Goal: Task Accomplishment & Management: Complete application form

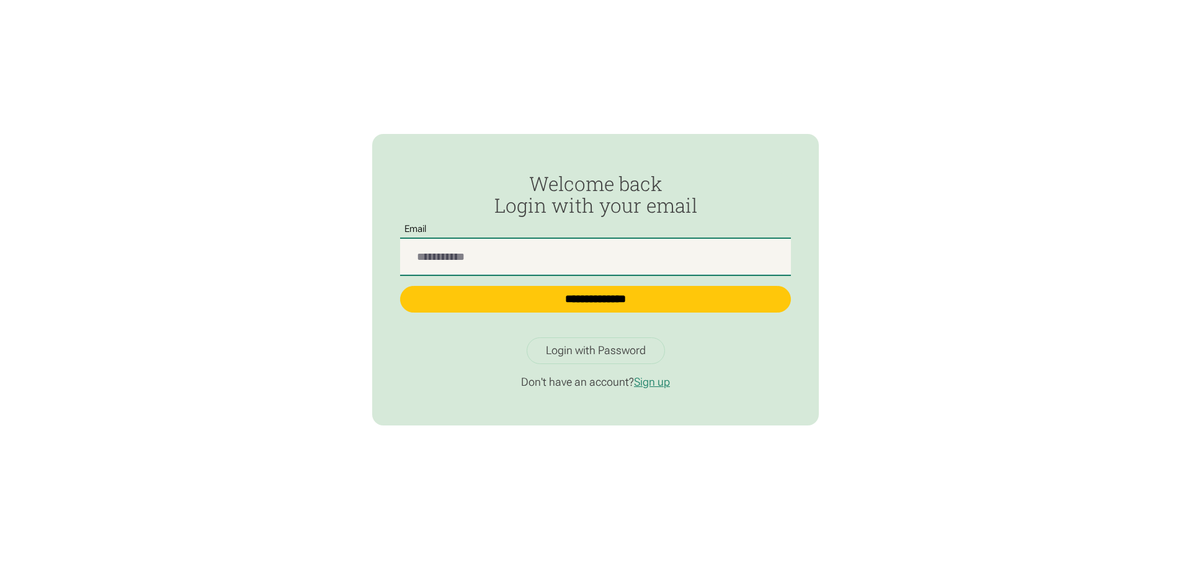
click at [605, 269] on input "Passwordless Login" at bounding box center [595, 257] width 391 height 37
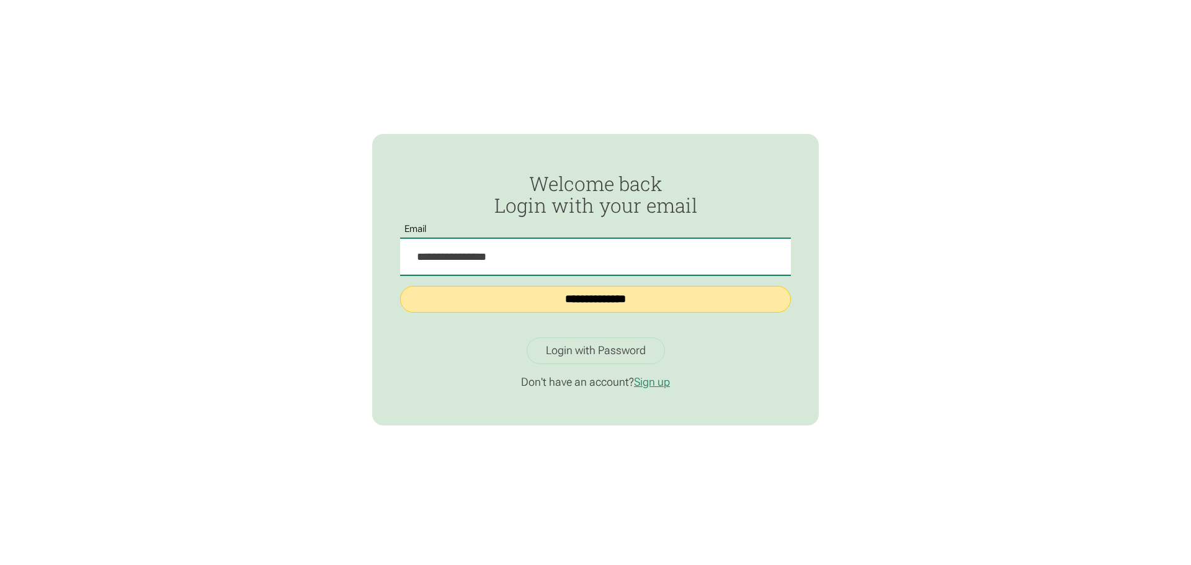
type input "**********"
click at [609, 290] on input "**********" at bounding box center [595, 299] width 391 height 27
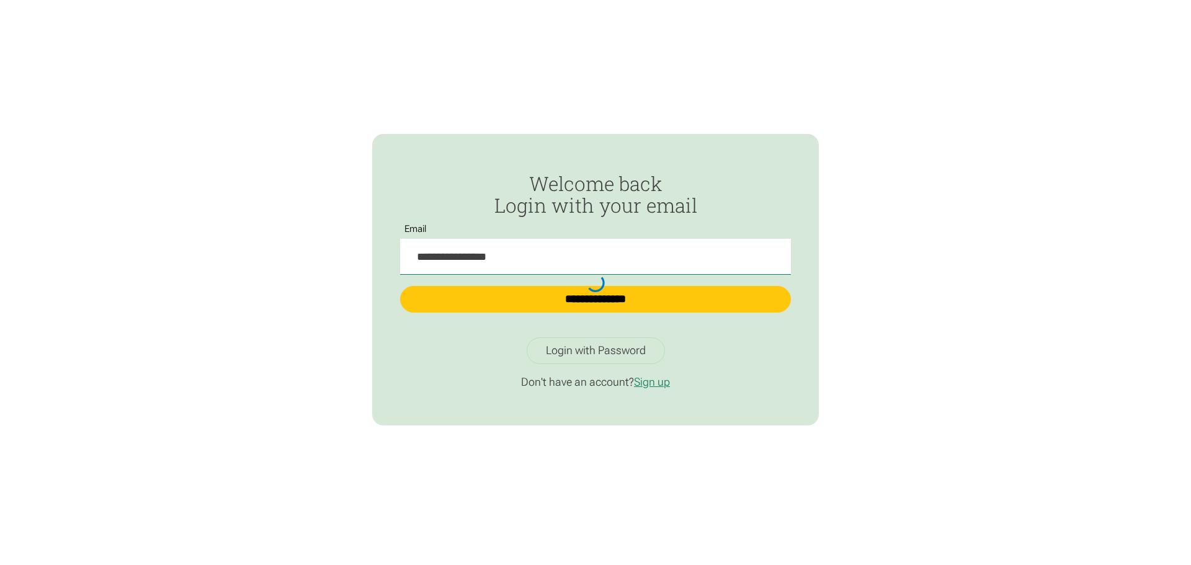
type input "**********"
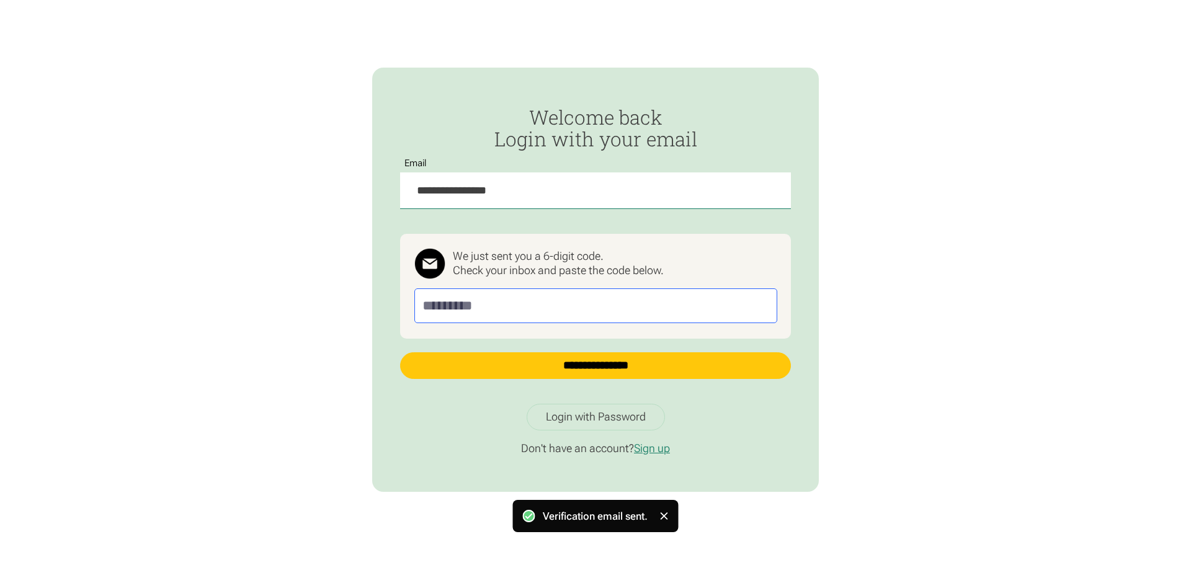
click at [506, 303] on input "Passwordless Login" at bounding box center [595, 305] width 363 height 35
click at [588, 306] on input "Passwordless Login" at bounding box center [595, 305] width 363 height 35
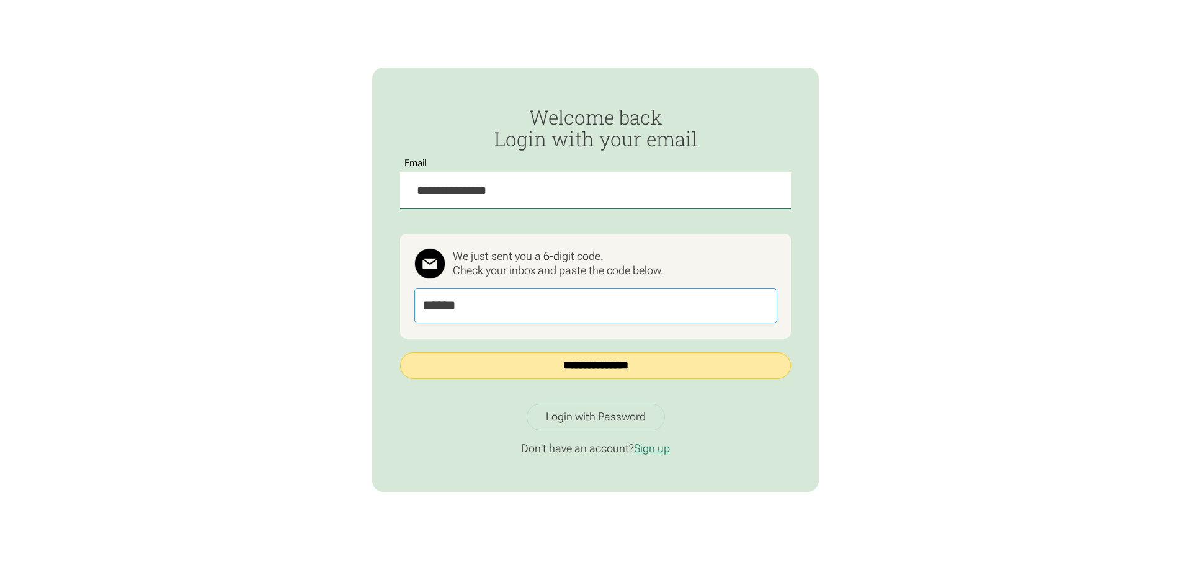
type input "******"
click at [576, 372] on input "**********" at bounding box center [595, 365] width 391 height 27
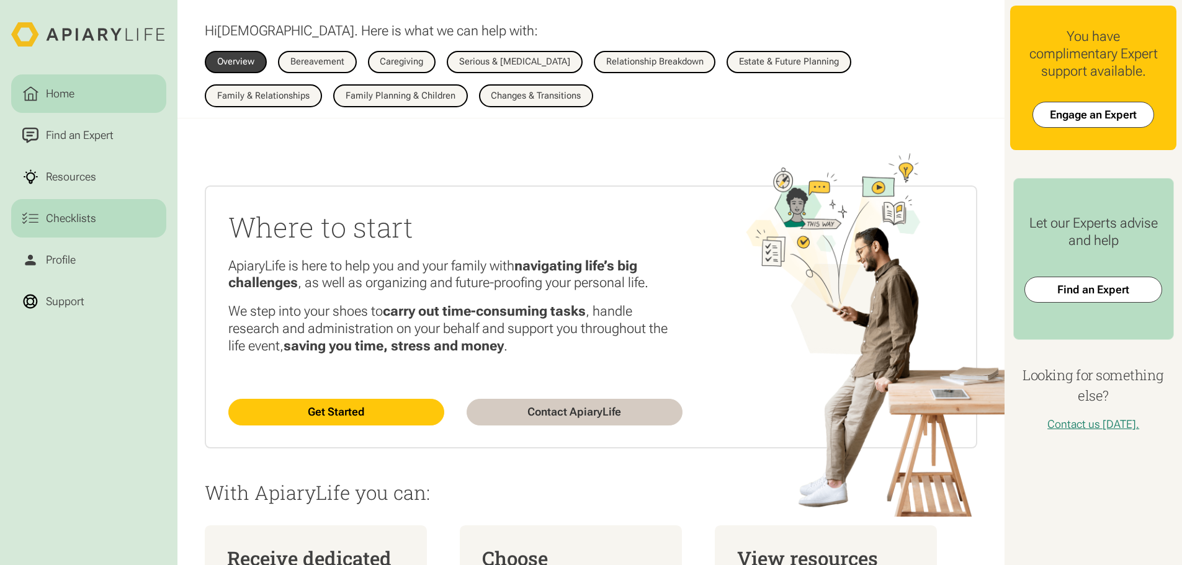
click at [92, 225] on div "Checklists" at bounding box center [71, 218] width 56 height 17
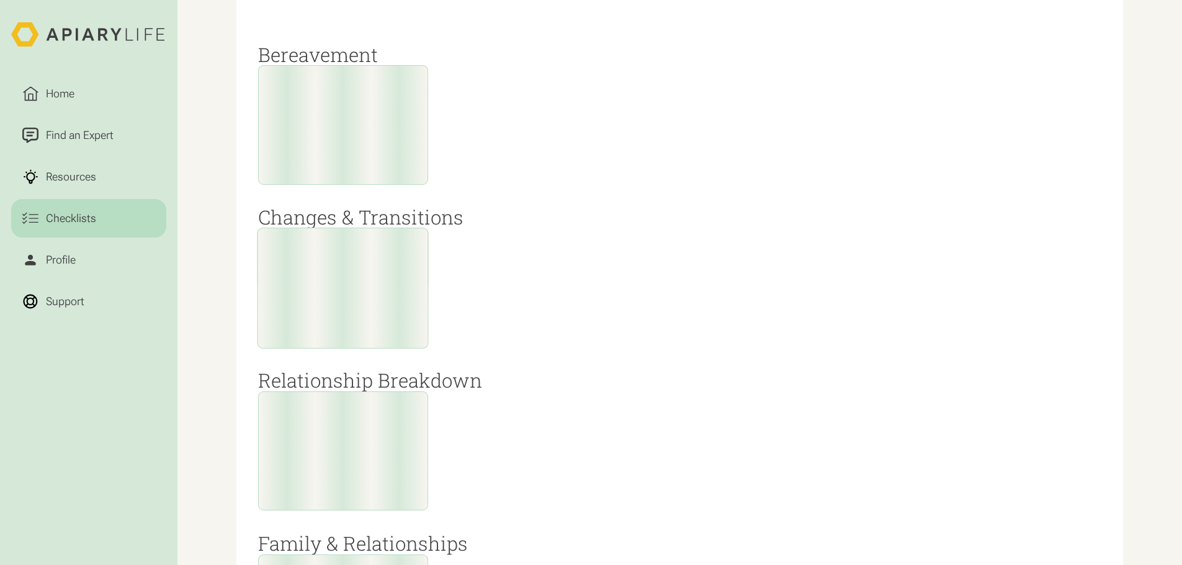
scroll to position [1241, 0]
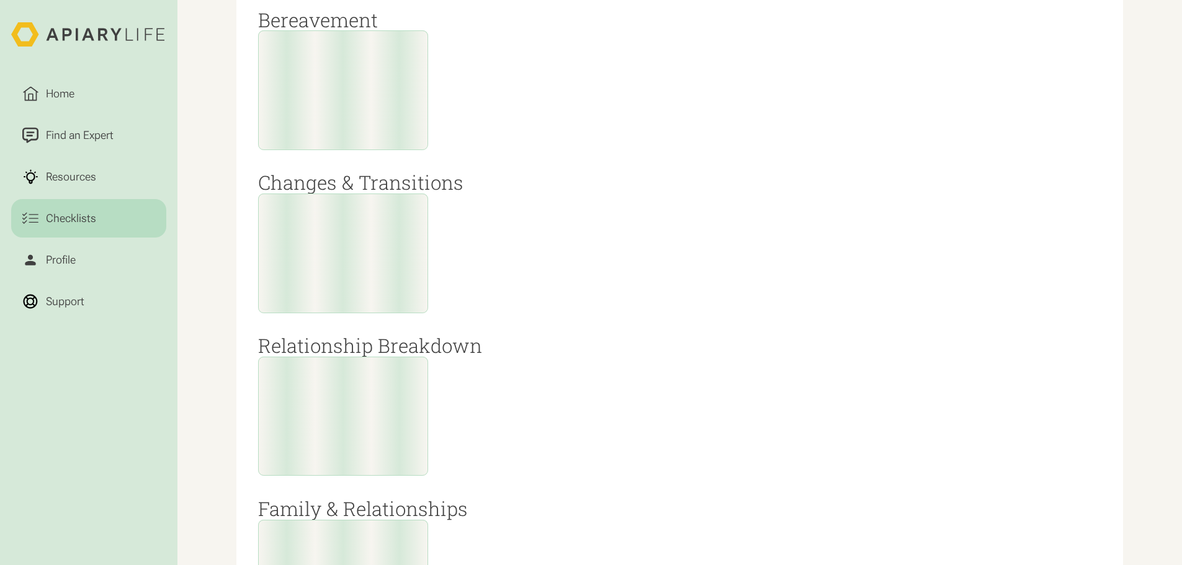
click at [363, 457] on div at bounding box center [342, 416] width 171 height 121
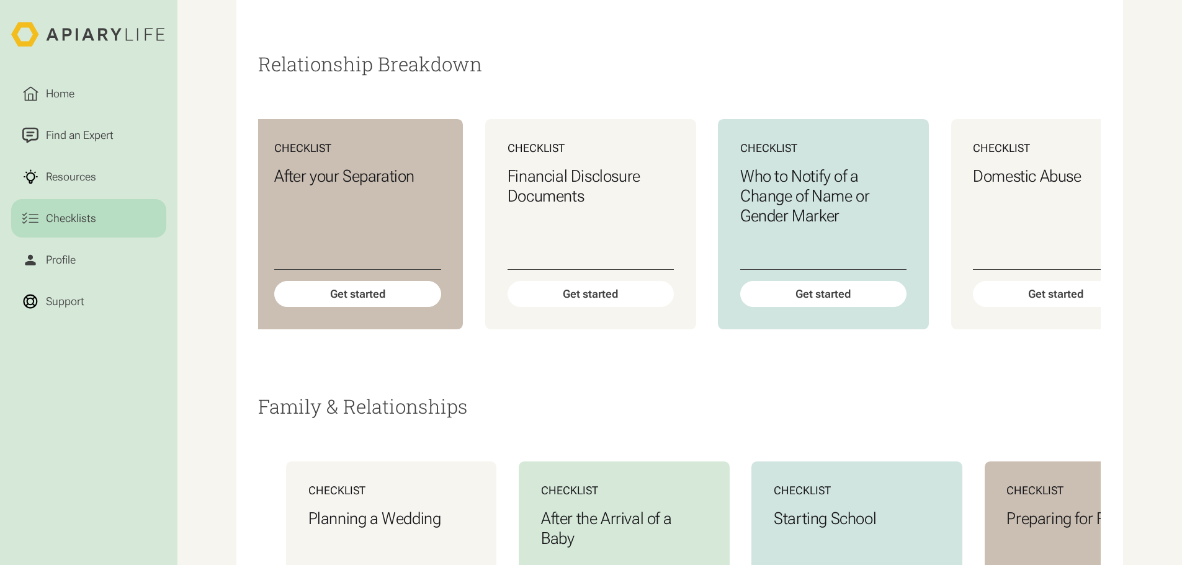
scroll to position [0, 798]
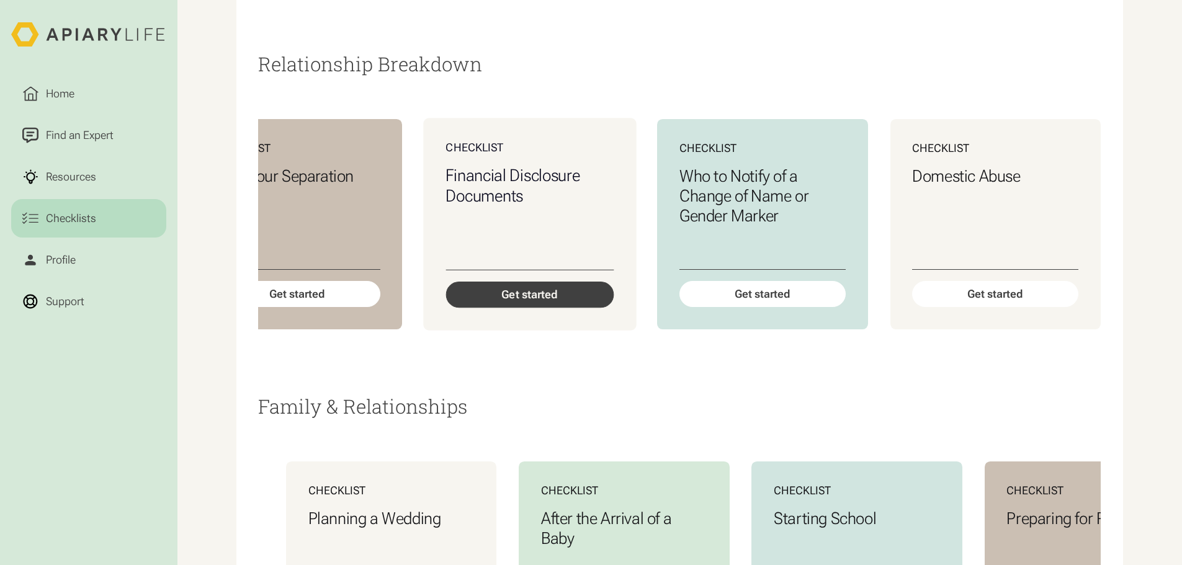
click at [530, 308] on div "Get started" at bounding box center [529, 295] width 168 height 27
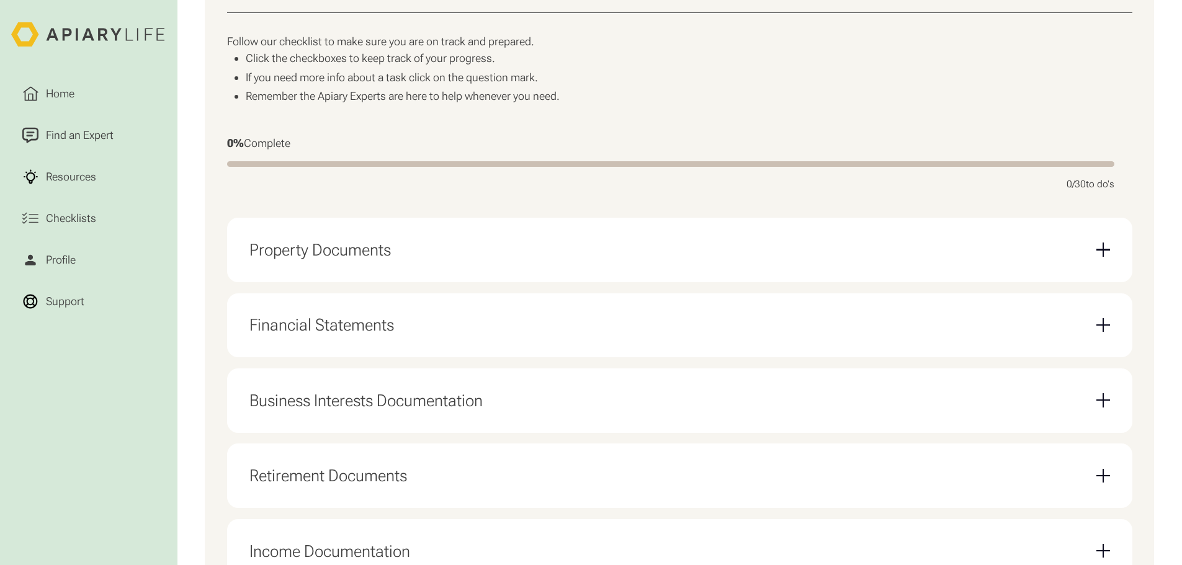
scroll to position [434, 0]
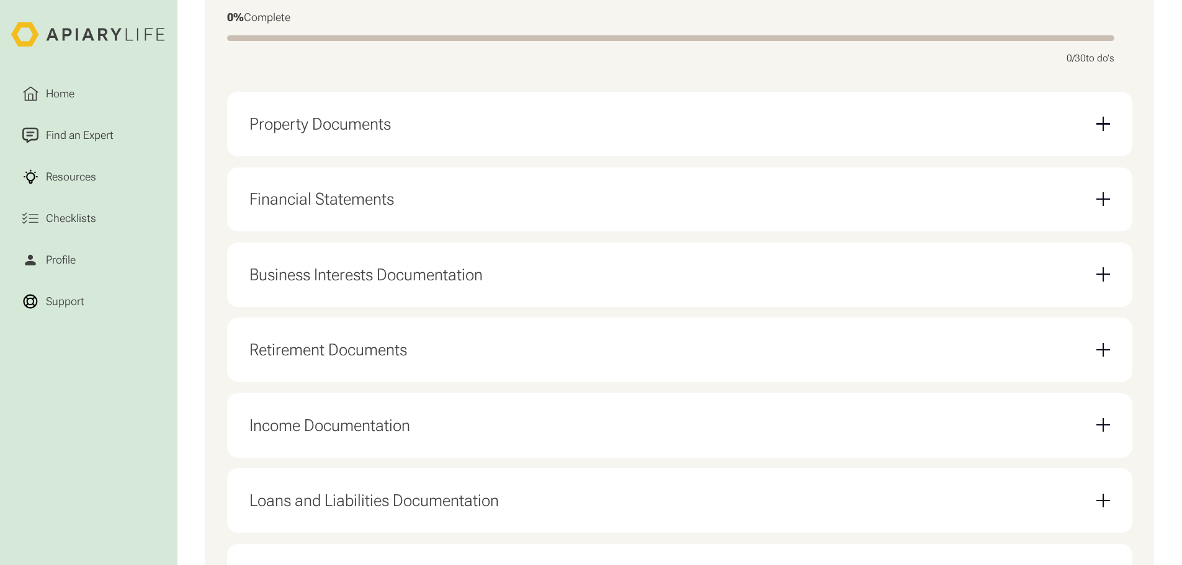
click at [1107, 138] on div "Property Documents" at bounding box center [679, 124] width 860 height 42
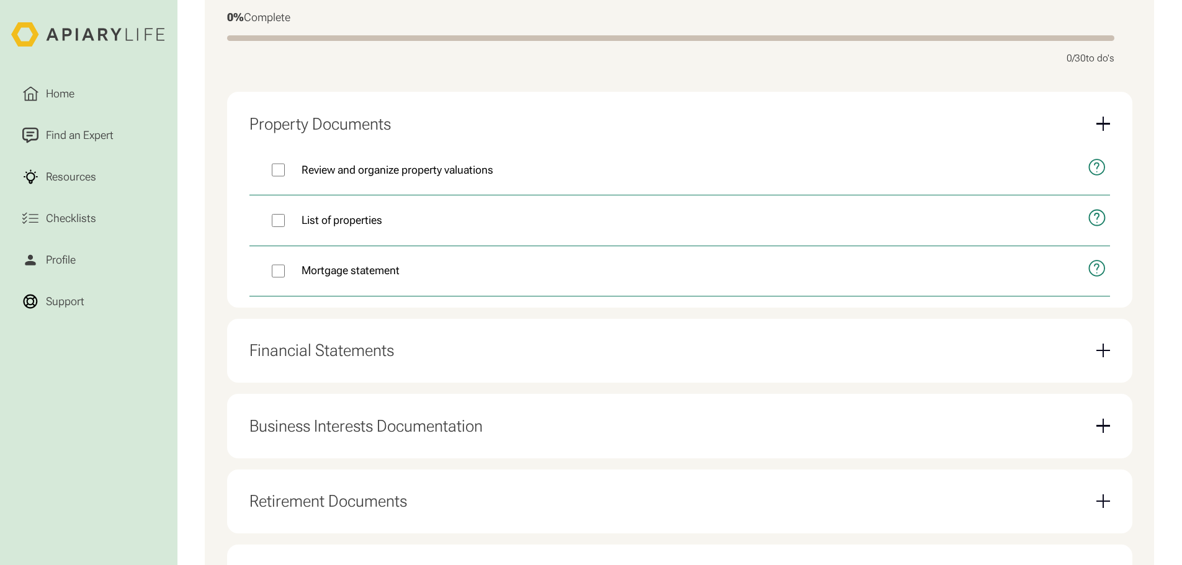
click at [1101, 352] on div "Email Form" at bounding box center [1103, 351] width 14 height 14
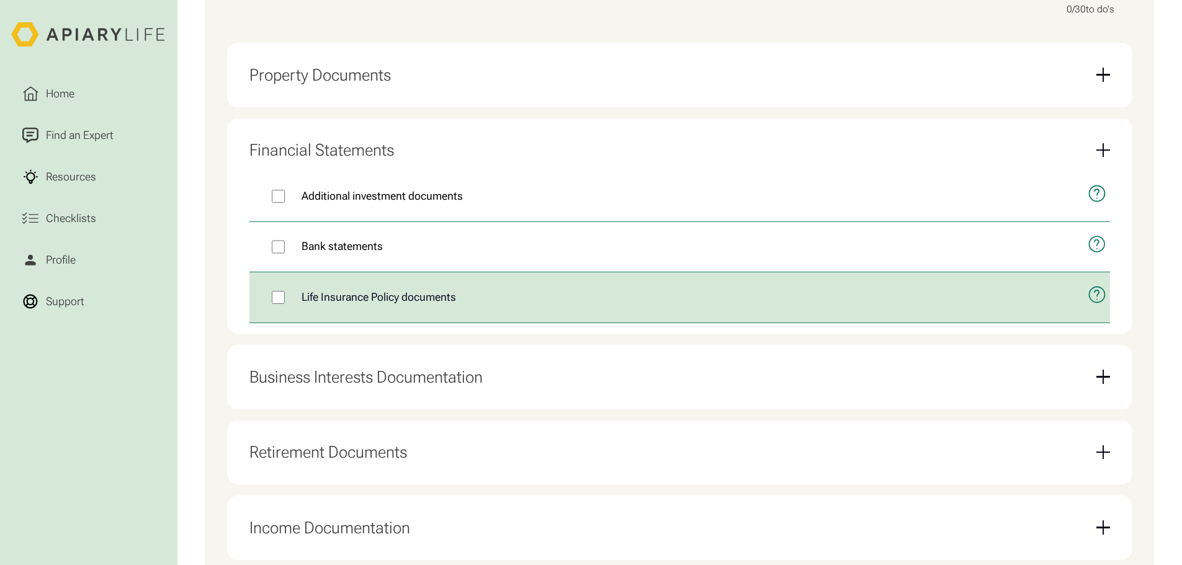
scroll to position [558, 0]
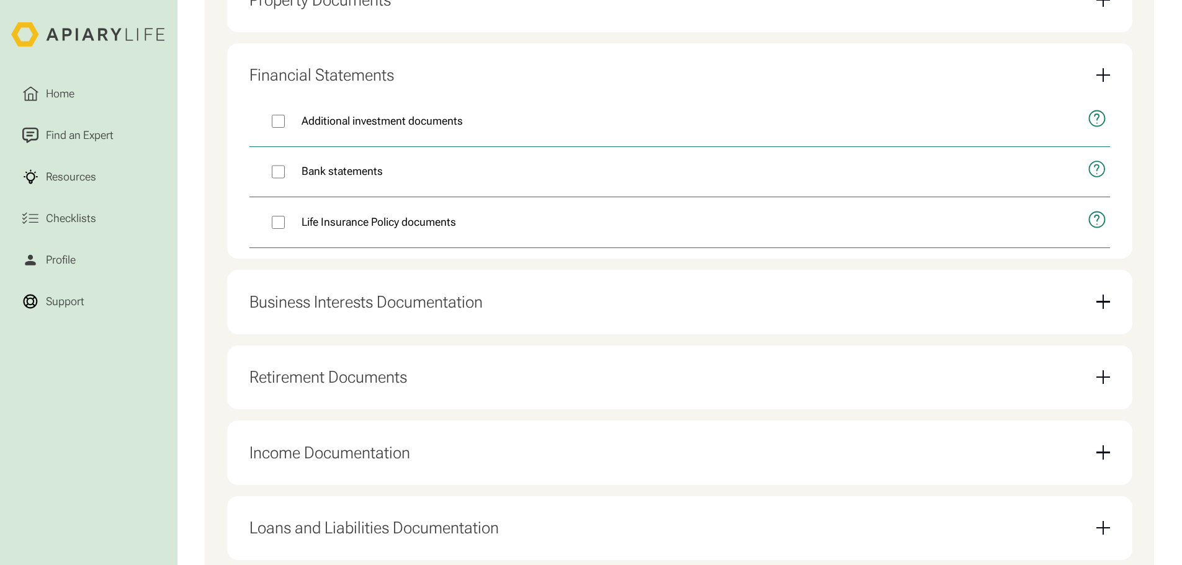
click at [1098, 306] on div "Email Form" at bounding box center [1103, 302] width 14 height 14
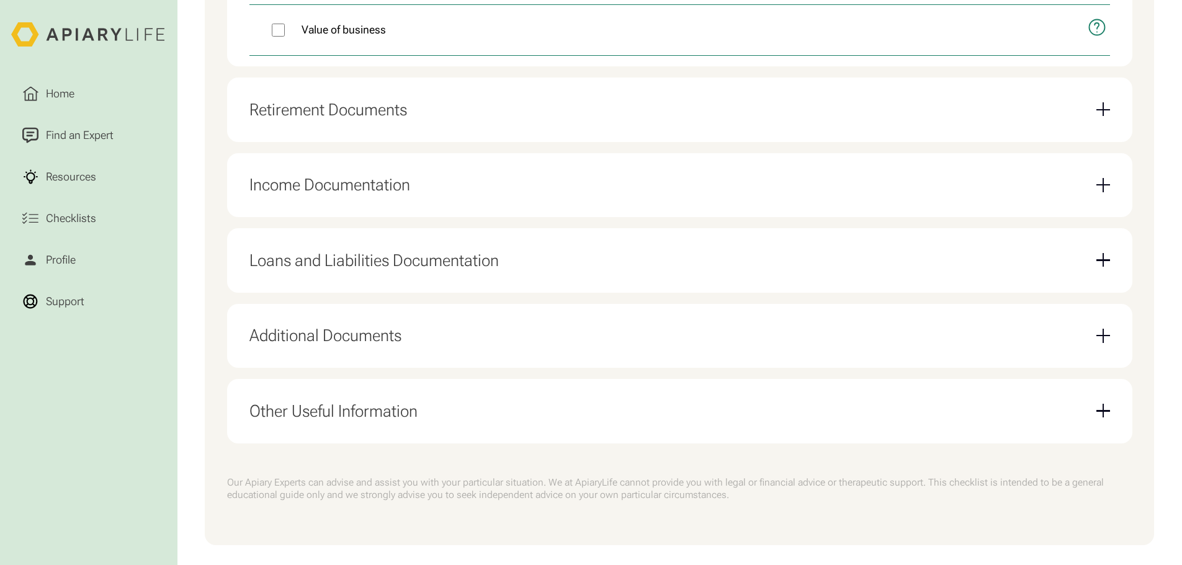
scroll to position [806, 0]
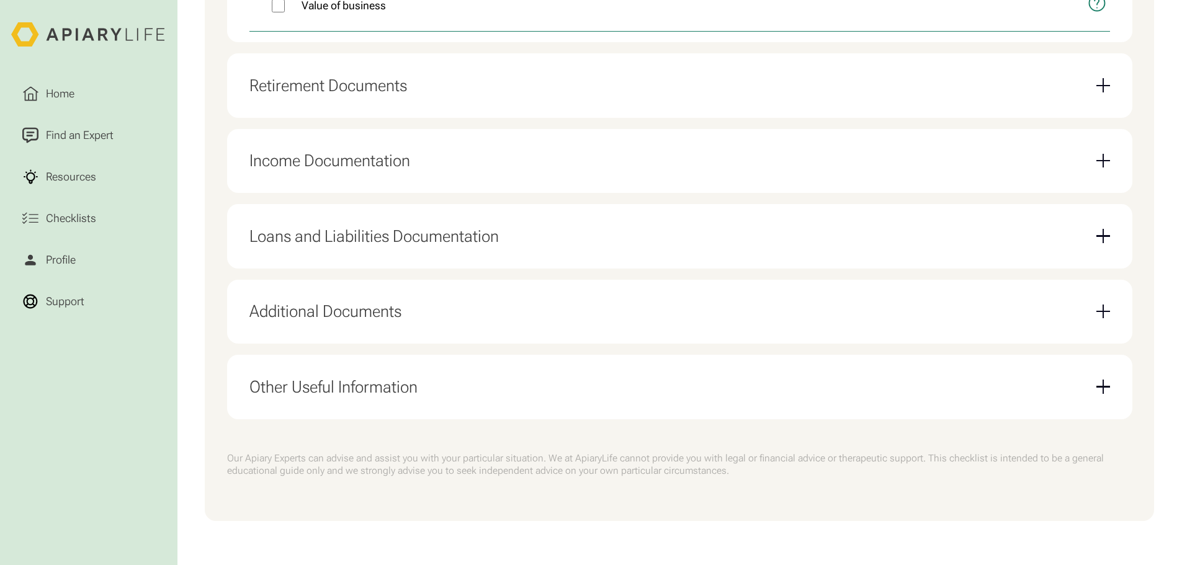
click at [1098, 391] on div "Email Form" at bounding box center [1103, 387] width 14 height 14
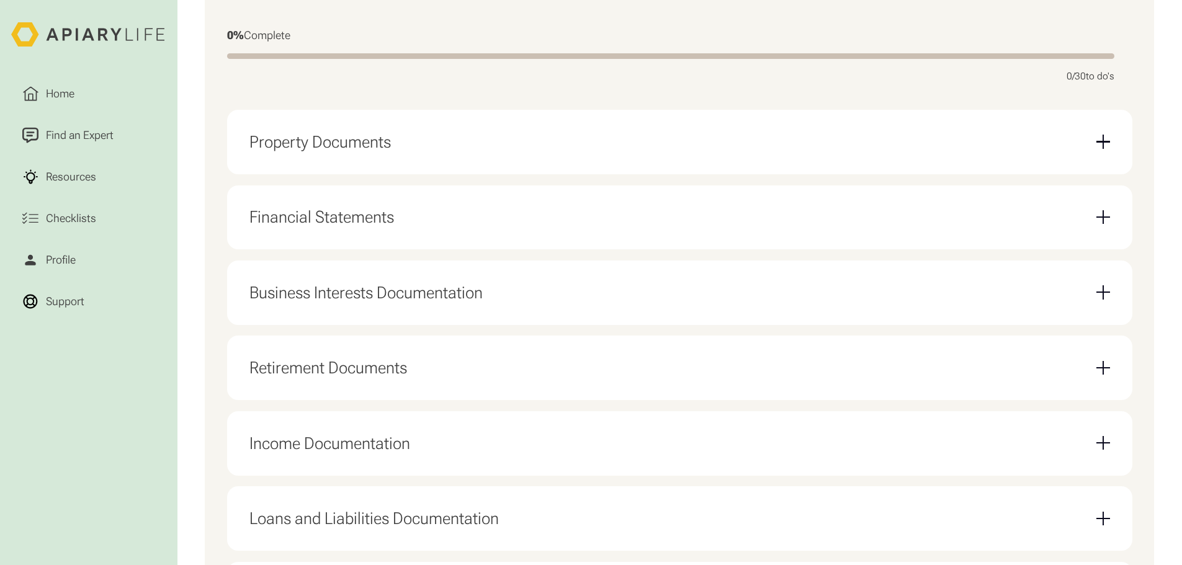
scroll to position [416, 0]
click at [1104, 148] on div "Email Form" at bounding box center [1103, 142] width 14 height 14
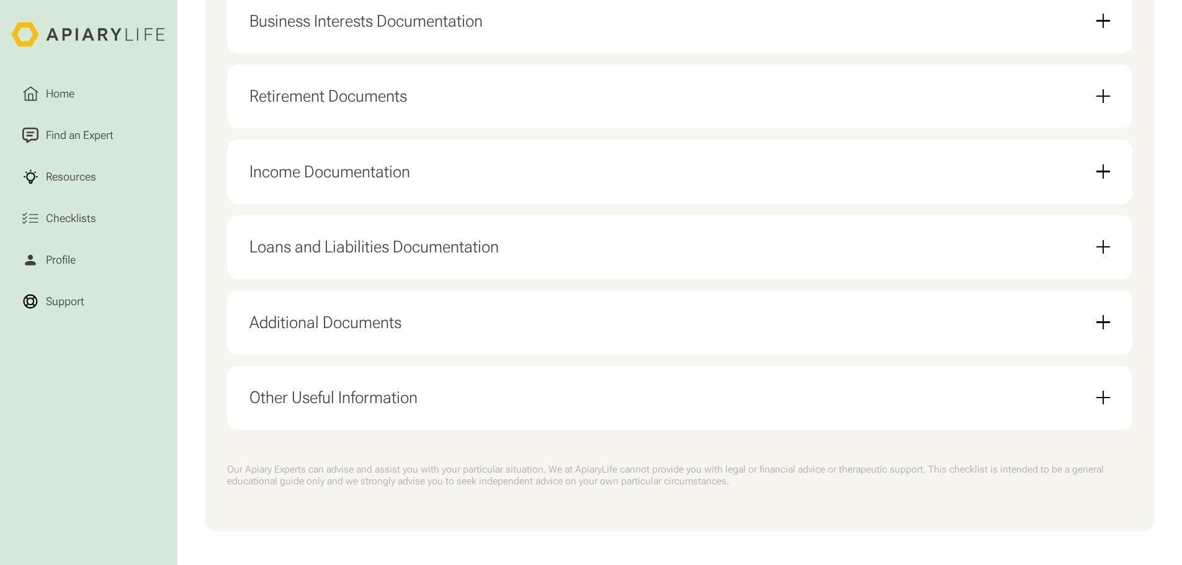
scroll to position [861, 0]
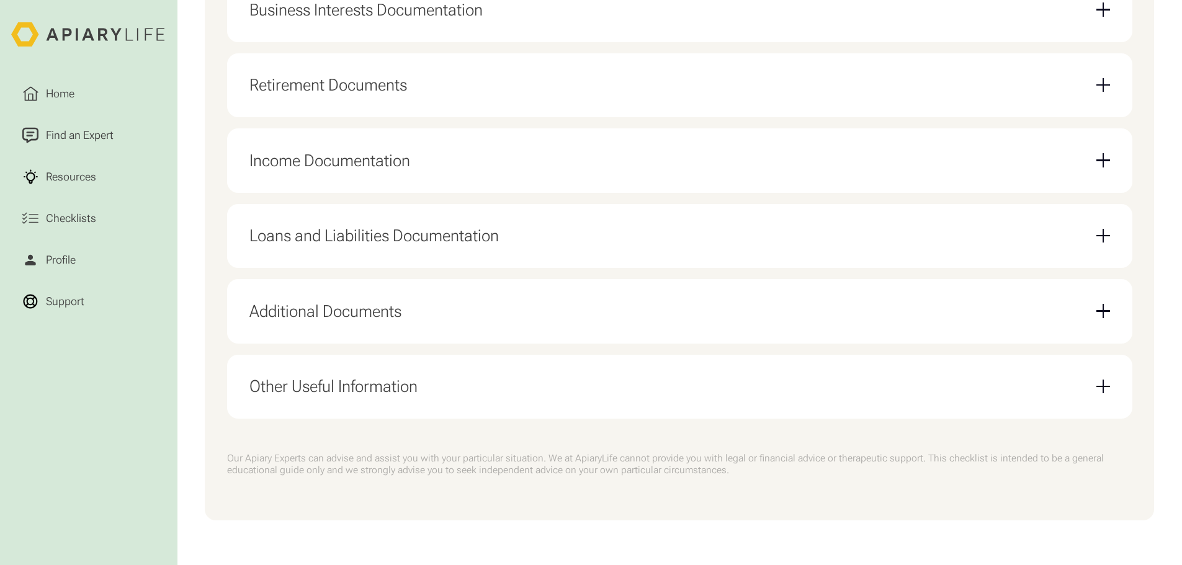
click at [1101, 156] on div "Email Form" at bounding box center [1103, 160] width 14 height 14
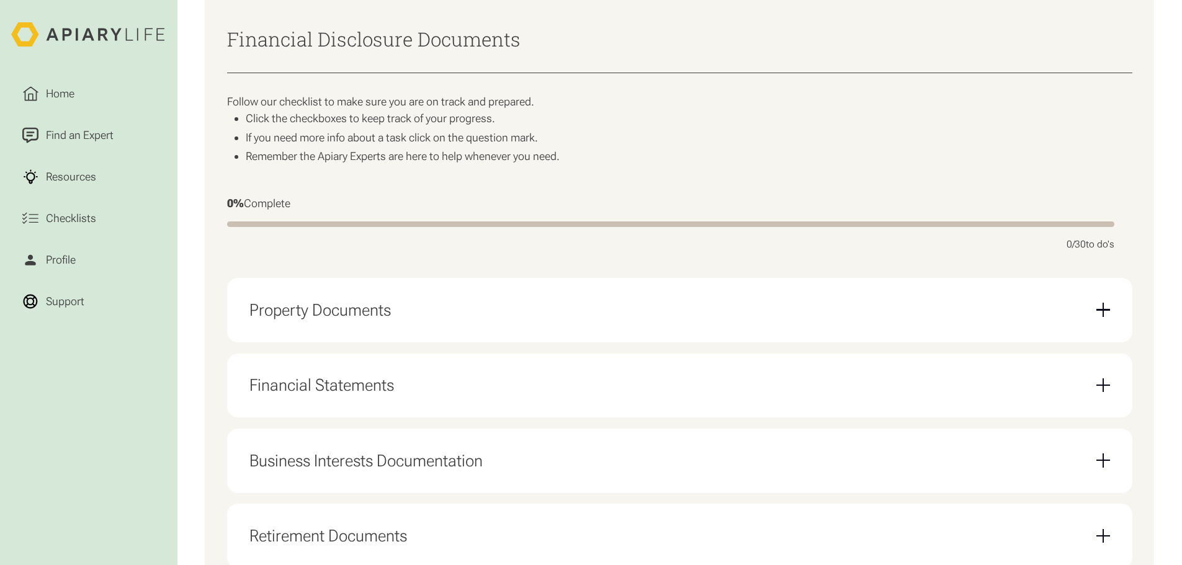
scroll to position [247, 0]
click at [1097, 311] on div "Email Form" at bounding box center [1103, 310] width 14 height 1
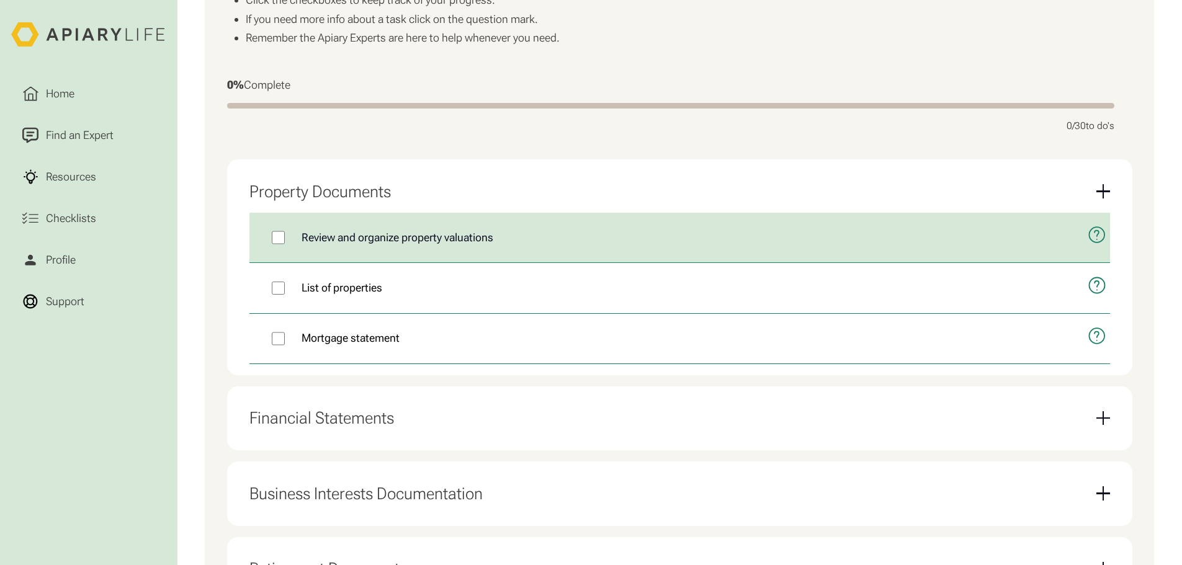
scroll to position [371, 0]
